Goal: Information Seeking & Learning: Learn about a topic

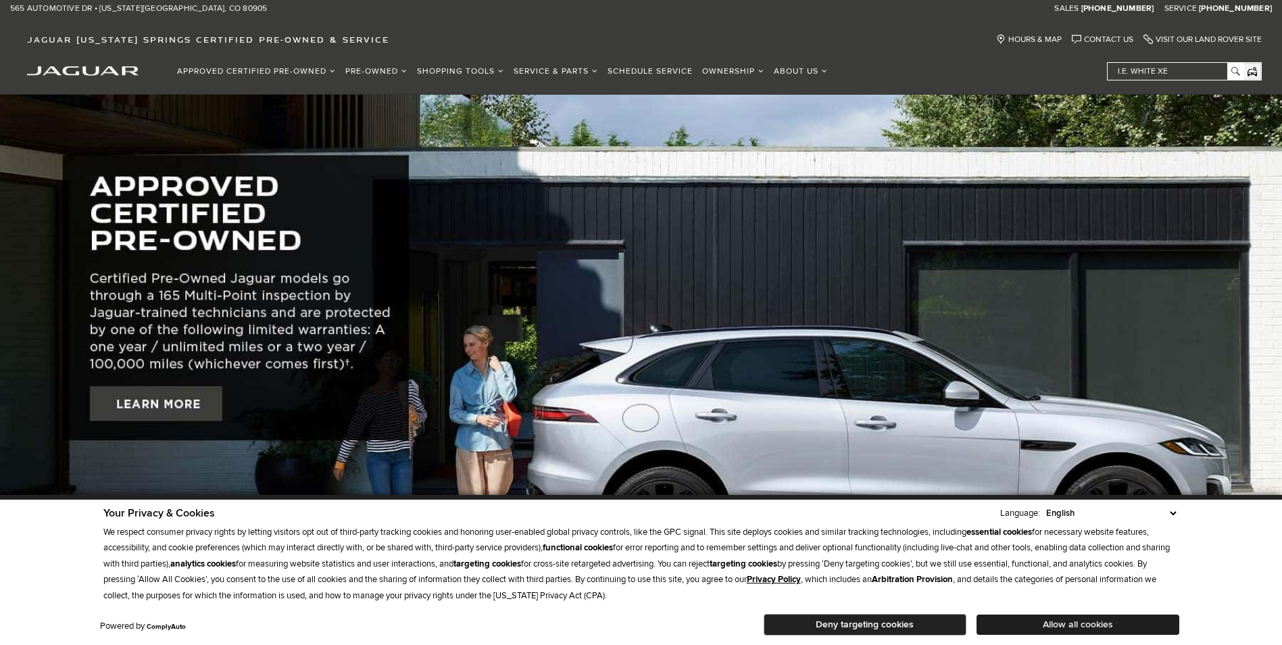
click at [1084, 624] on button "Allow all cookies" at bounding box center [1077, 624] width 203 height 20
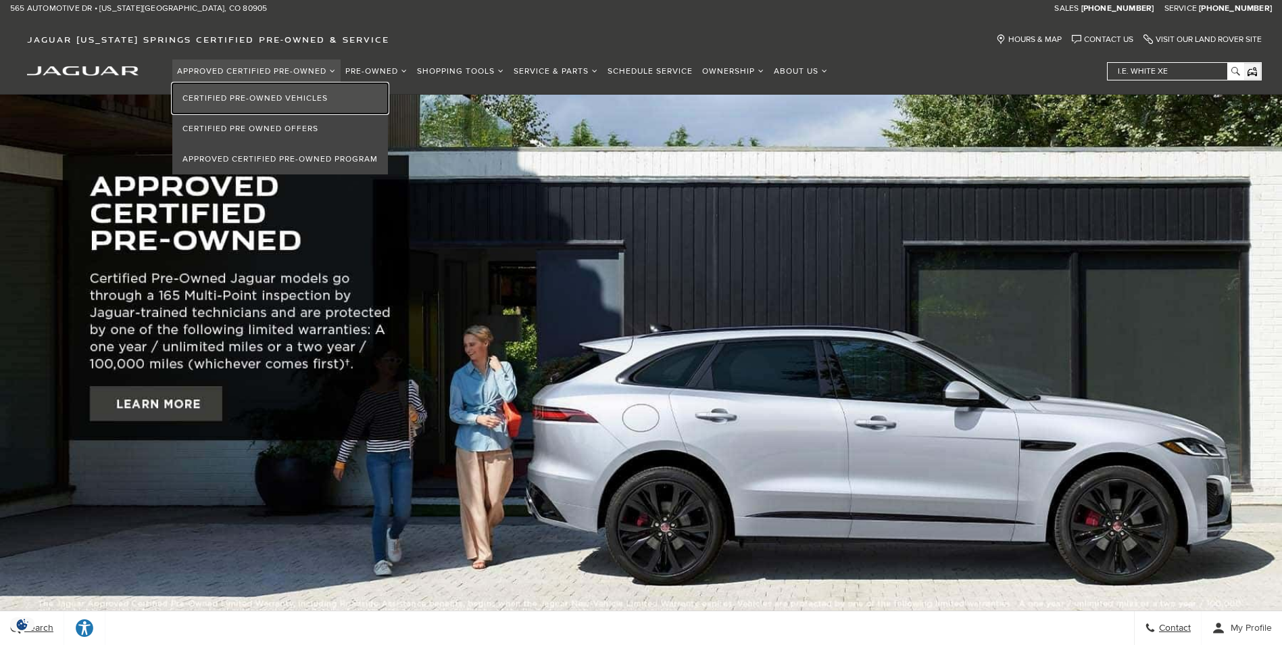
click at [291, 102] on link "Certified Pre-Owned Vehicles" at bounding box center [280, 98] width 216 height 30
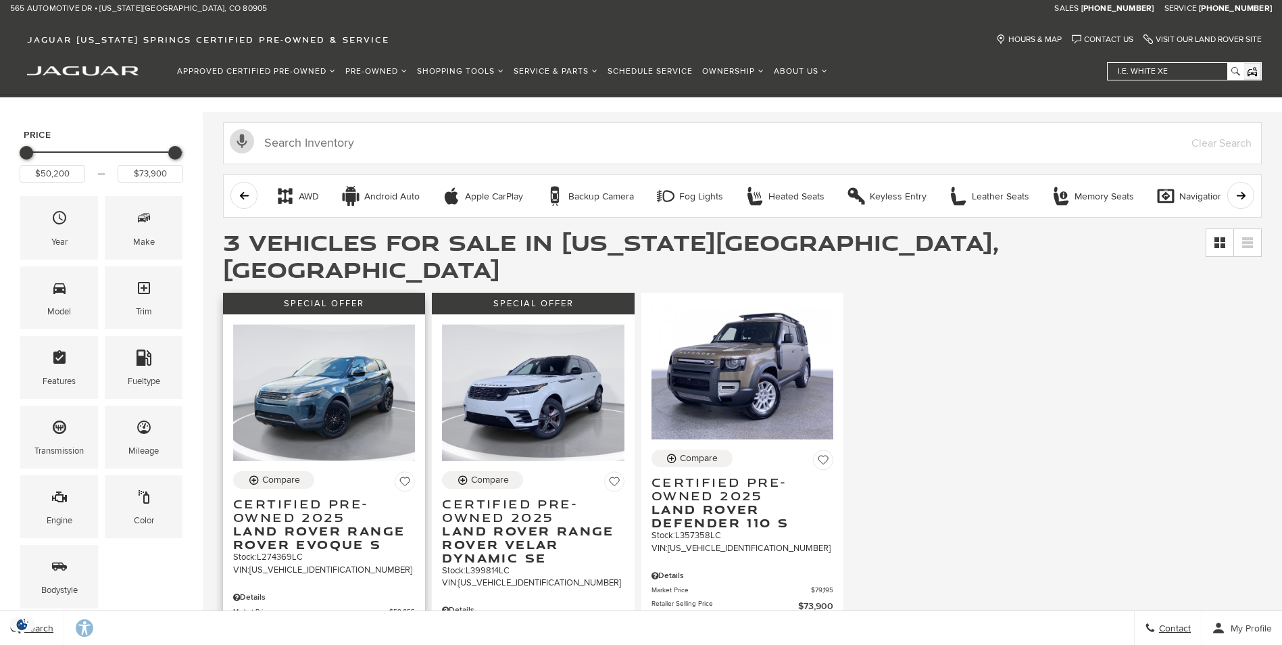
scroll to position [135, 0]
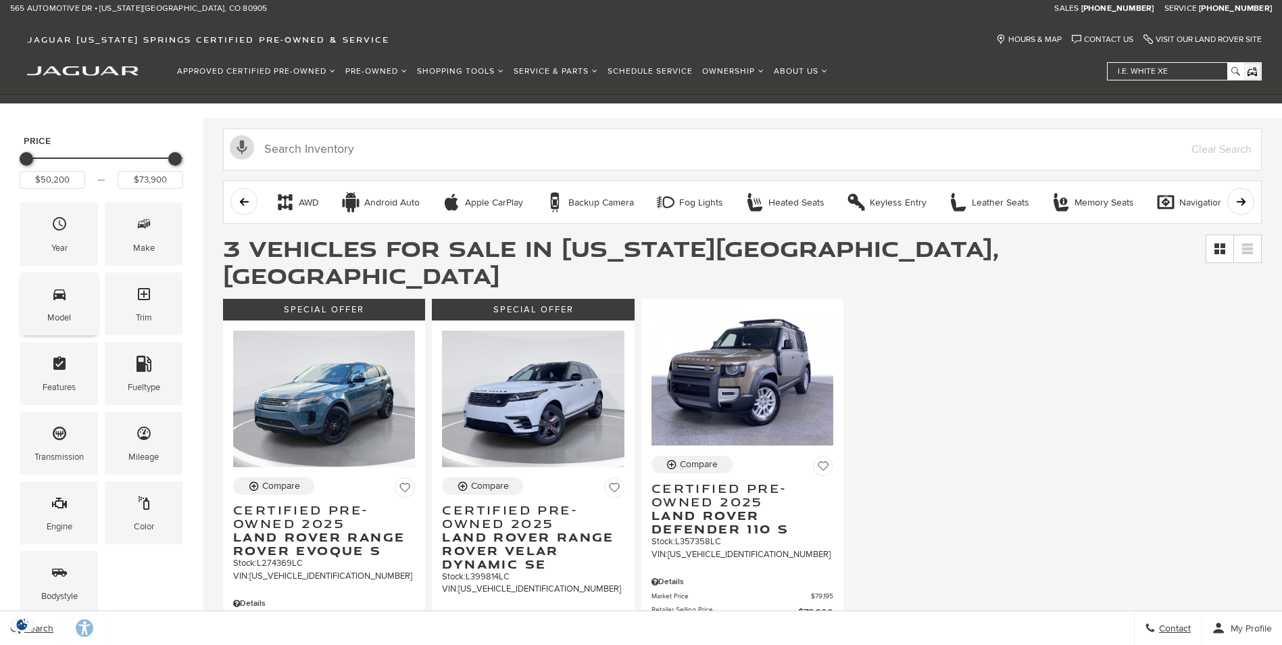
click at [53, 316] on div "Model" at bounding box center [59, 317] width 24 height 15
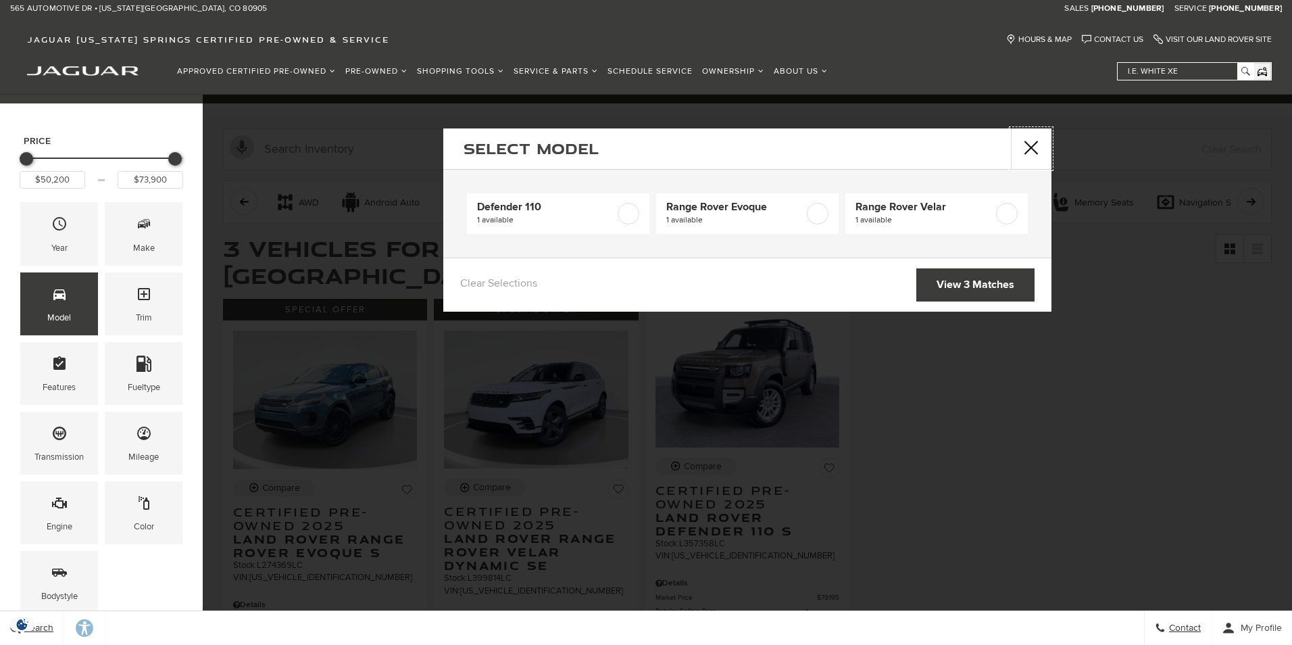
click at [1035, 149] on button "close" at bounding box center [1031, 148] width 41 height 41
